Goal: Task Accomplishment & Management: Manage account settings

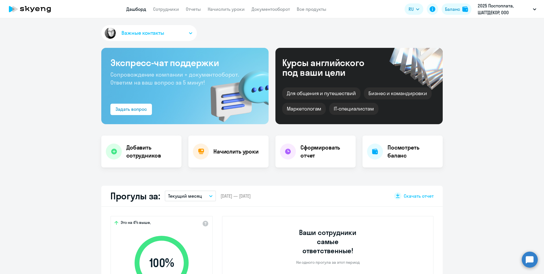
select select "30"
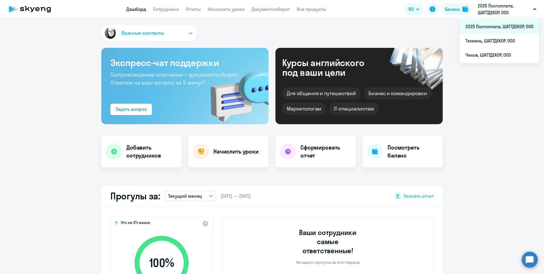
click at [488, 27] on li "2025 Постоплата, ШАТТДЕКОР, ООО" at bounding box center [499, 26] width 79 height 14
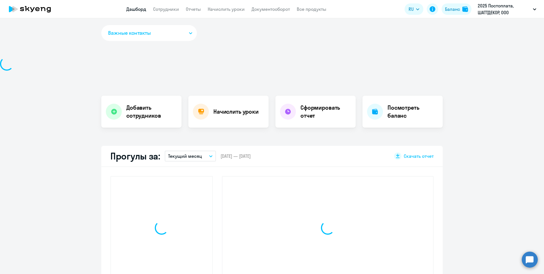
select select "30"
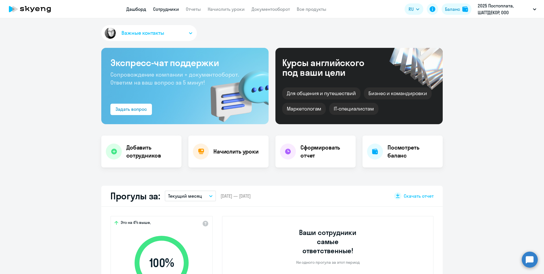
click at [172, 9] on link "Сотрудники" at bounding box center [166, 9] width 26 height 6
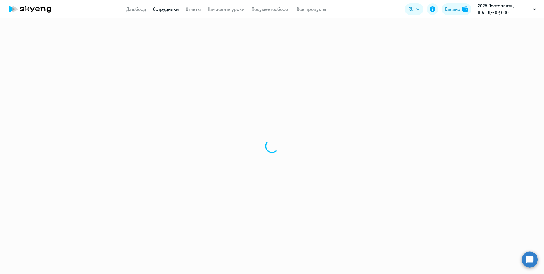
select select "30"
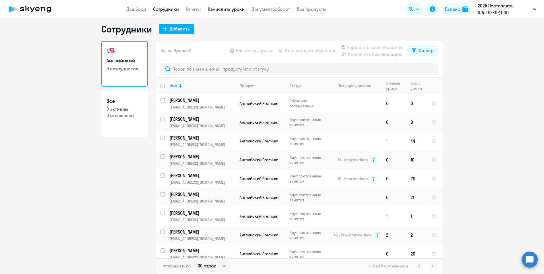
click at [218, 9] on link "Начислить уроки" at bounding box center [226, 9] width 37 height 6
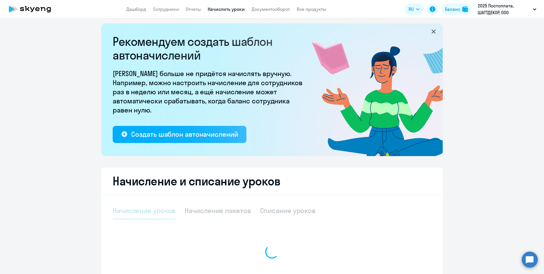
select select "10"
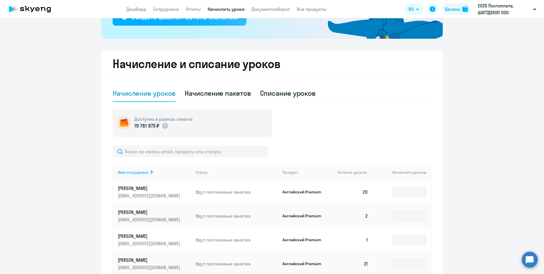
scroll to position [231, 0]
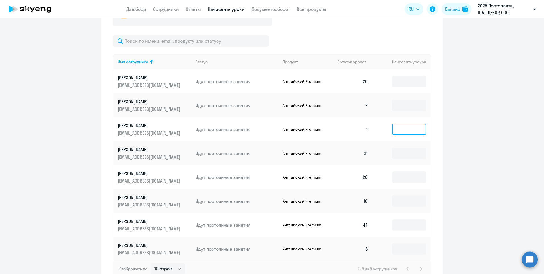
click at [411, 130] on input at bounding box center [409, 129] width 34 height 11
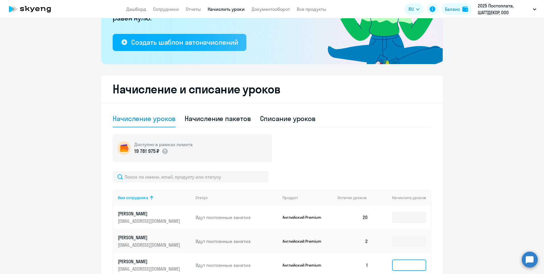
scroll to position [95, 0]
click at [235, 118] on div "Начисление пакетов" at bounding box center [218, 118] width 66 height 9
select select "10"
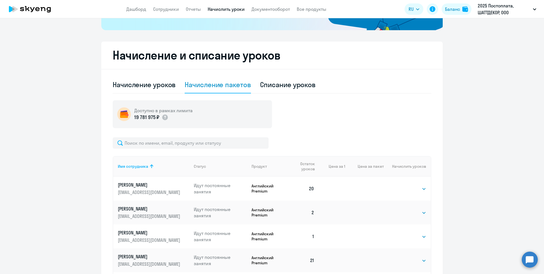
scroll to position [180, 0]
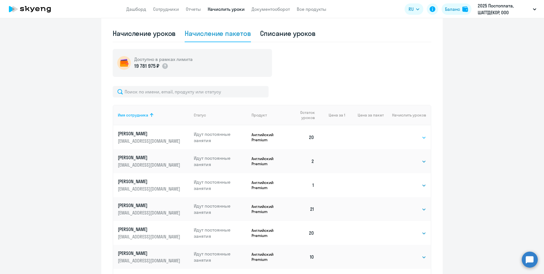
click at [418, 139] on select "Выбрать 4 8 16 32 64 96 128" at bounding box center [414, 137] width 23 height 7
drag, startPoint x: 489, startPoint y: 141, endPoint x: 478, endPoint y: 141, distance: 10.3
click at [488, 141] on ng-component "Рекомендуем создать шаблон автоначислений Уроки больше не придётся начислять вр…" at bounding box center [272, 93] width 544 height 495
click at [150, 34] on div "Начисление уроков" at bounding box center [144, 33] width 63 height 9
select select "10"
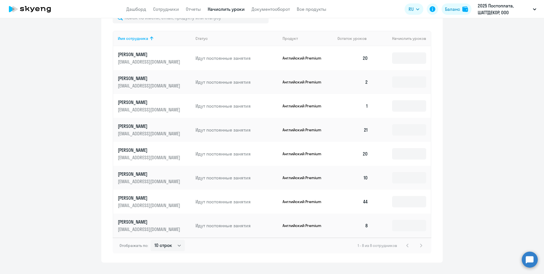
scroll to position [266, 0]
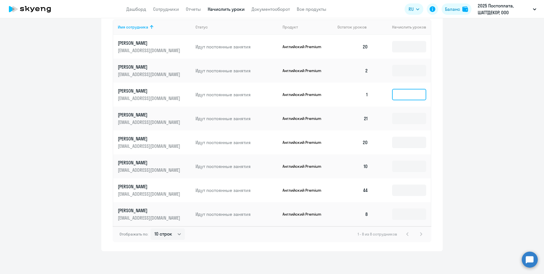
click at [413, 92] on input at bounding box center [409, 94] width 34 height 11
type input "5"
